Goal: Task Accomplishment & Management: Use online tool/utility

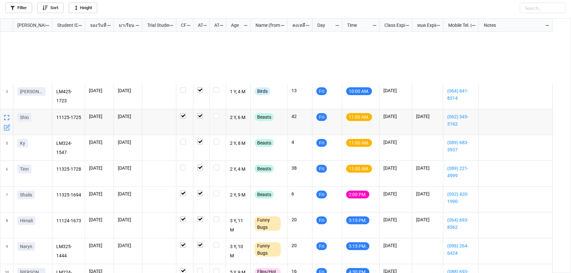
scroll to position [251, 567]
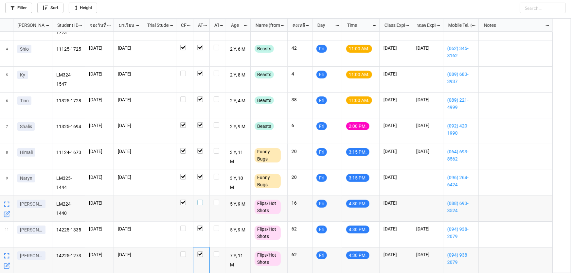
click at [198, 200] on label "grid" at bounding box center [201, 200] width 8 height 0
checkbox input "true"
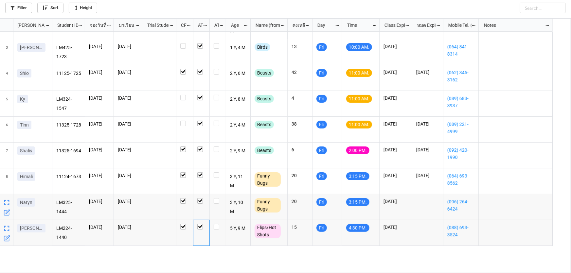
scroll to position [0, 0]
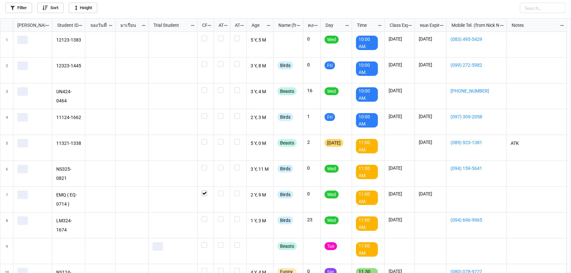
scroll to position [251, 567]
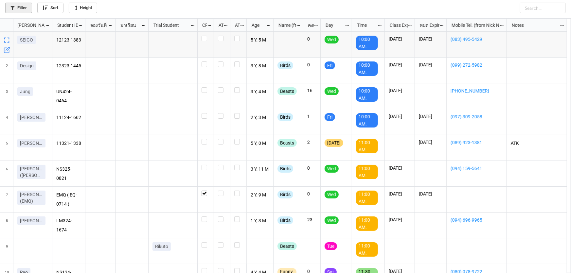
click at [25, 5] on link "Filter" at bounding box center [18, 8] width 27 height 10
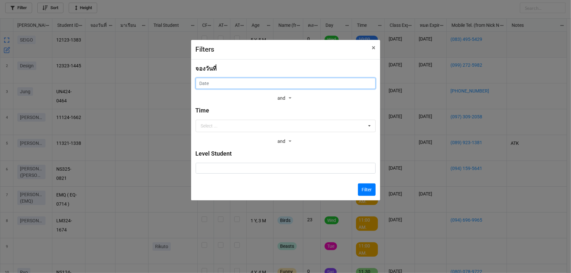
click at [257, 84] on input "text" at bounding box center [286, 83] width 180 height 11
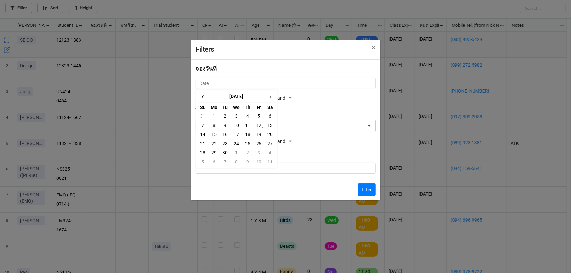
drag, startPoint x: 268, startPoint y: 126, endPoint x: 272, endPoint y: 125, distance: 3.9
click at [268, 125] on td "13" at bounding box center [269, 125] width 11 height 9
type input "[DATE]"
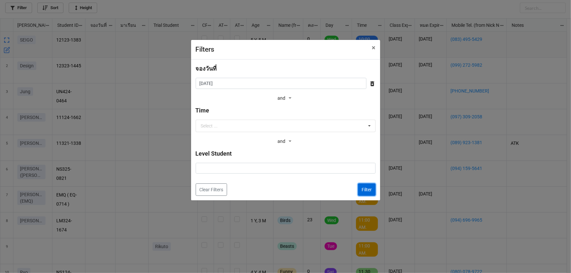
drag, startPoint x: 365, startPoint y: 190, endPoint x: 355, endPoint y: 178, distance: 15.3
click at [365, 190] on button "Filter" at bounding box center [367, 190] width 18 height 12
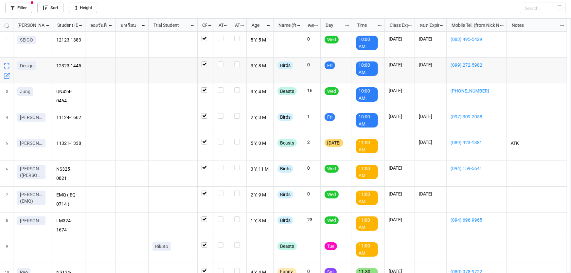
checkbox input "true"
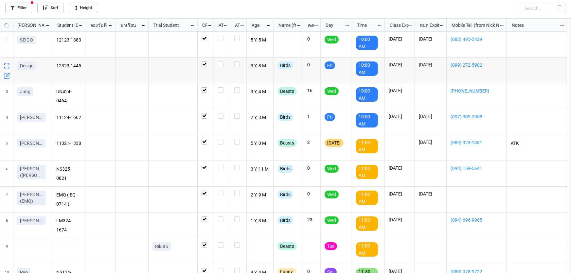
checkbox input "true"
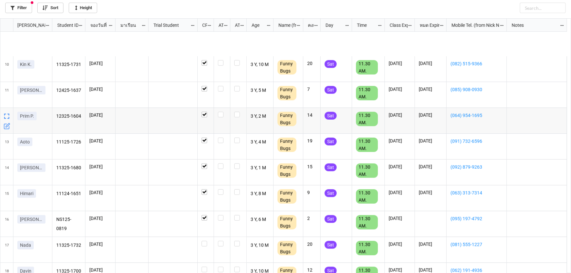
scroll to position [238, 0]
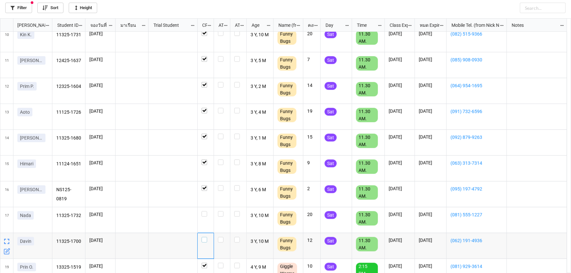
click at [205, 237] on label "grid" at bounding box center [206, 237] width 8 height 0
checkbox input "true"
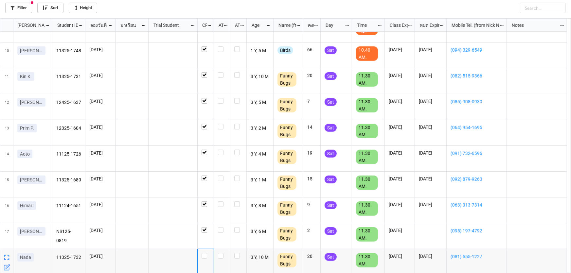
scroll to position [0, 0]
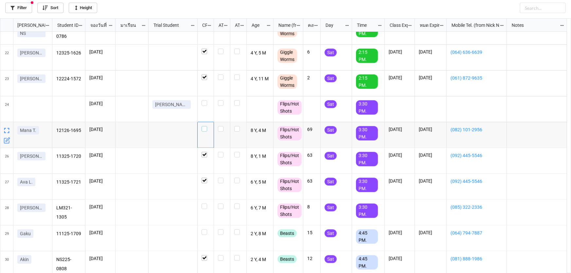
click at [205, 126] on label "grid" at bounding box center [206, 126] width 8 height 0
click at [203, 100] on label "grid" at bounding box center [206, 100] width 8 height 0
drag, startPoint x: 155, startPoint y: 111, endPoint x: 217, endPoint y: 106, distance: 62.7
click at [185, 108] on p "Yuka TONHONGSA" at bounding box center [171, 104] width 33 height 7
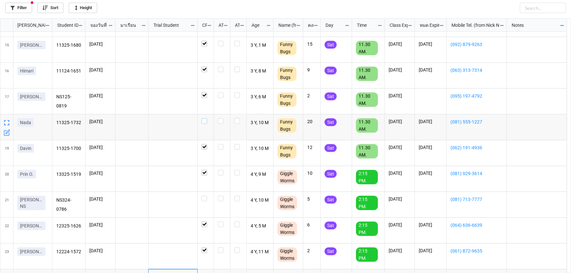
click at [203, 118] on label "grid" at bounding box center [206, 118] width 8 height 0
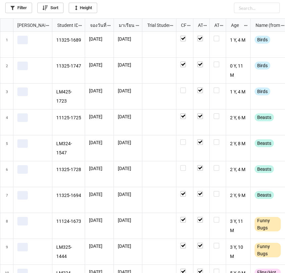
scroll to position [250, 281]
